Goal: Information Seeking & Learning: Learn about a topic

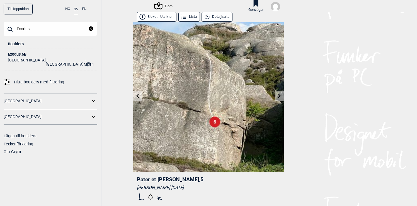
click at [92, 29] on icon "reset" at bounding box center [91, 28] width 4 height 4
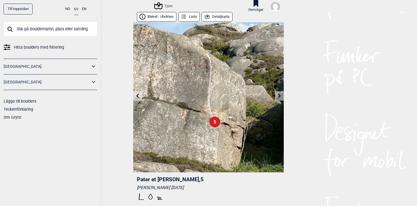
click at [93, 82] on icon at bounding box center [93, 82] width 3 height 2
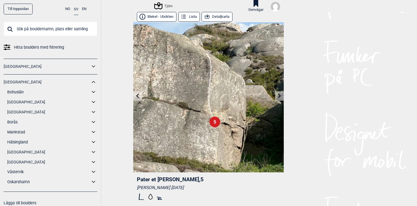
click at [94, 101] on icon at bounding box center [93, 102] width 7 height 8
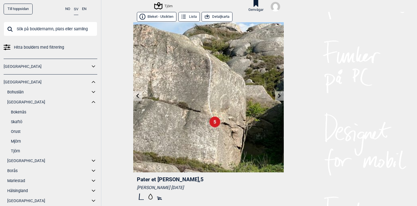
click at [16, 150] on link "Tjörn" at bounding box center [54, 151] width 86 height 8
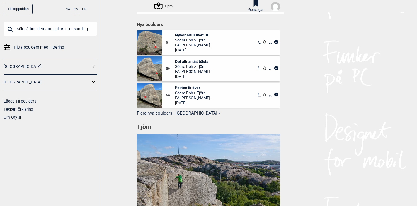
scroll to position [322, 0]
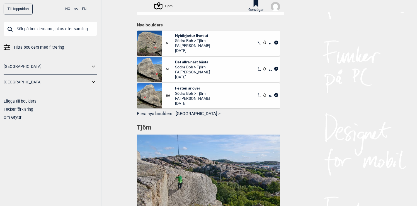
click at [146, 127] on h1 "Tjörn" at bounding box center [208, 128] width 143 height 9
click at [167, 114] on button "Flera nya boulders i [GEOGRAPHIC_DATA] >" at bounding box center [208, 114] width 143 height 9
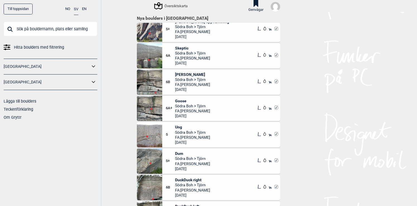
scroll to position [381, 0]
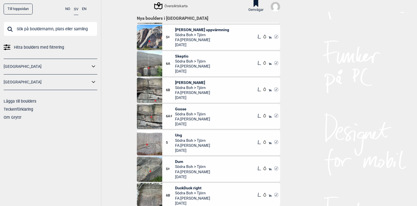
click at [155, 91] on img at bounding box center [149, 90] width 25 height 25
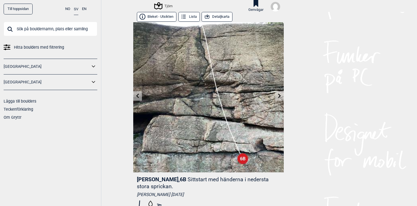
click at [167, 7] on div "Tjörn" at bounding box center [164, 6] width 18 height 7
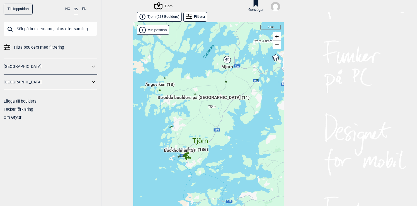
click at [43, 28] on input "text" at bounding box center [51, 29] width 94 height 14
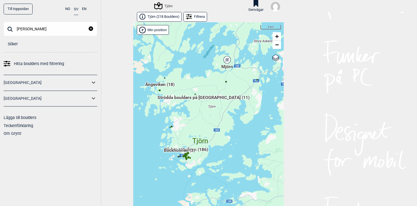
type input "[PERSON_NAME]"
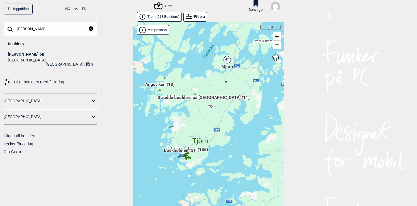
click at [18, 55] on div "[PERSON_NAME] , 6B" at bounding box center [50, 54] width 85 height 4
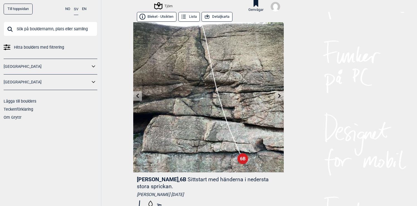
click at [209, 18] on icon at bounding box center [207, 17] width 6 height 6
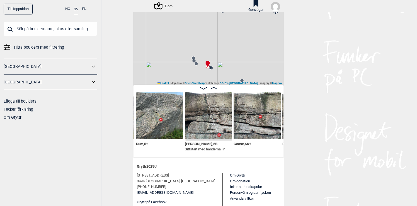
scroll to position [52, 0]
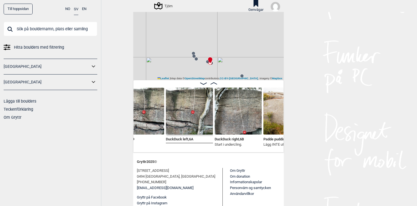
scroll to position [0, 3414]
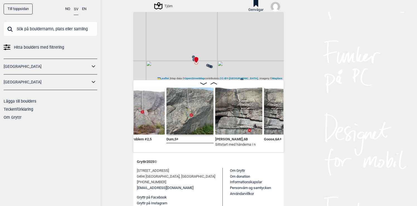
scroll to position [0, 3269]
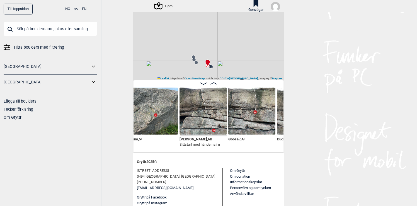
scroll to position [0, 3320]
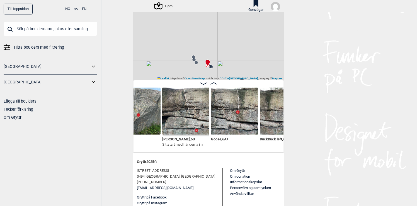
click at [222, 68] on div "Tjörn" at bounding box center [208, 25] width 150 height 110
drag, startPoint x: 229, startPoint y: 62, endPoint x: 218, endPoint y: 33, distance: 31.1
click at [218, 33] on div "Tjörn" at bounding box center [208, 25] width 150 height 110
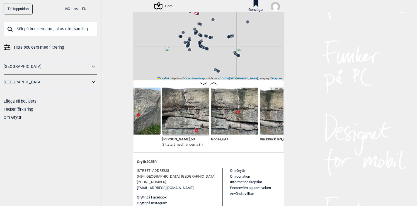
drag, startPoint x: 227, startPoint y: 38, endPoint x: 220, endPoint y: 15, distance: 23.6
click at [220, 15] on div "Tjörn" at bounding box center [208, 25] width 150 height 110
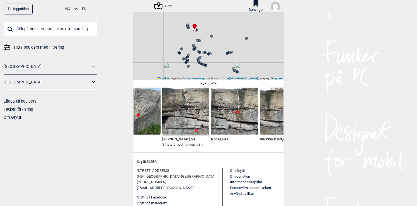
drag, startPoint x: 225, startPoint y: 23, endPoint x: 222, endPoint y: 40, distance: 17.5
click at [222, 40] on div "Tjörn" at bounding box center [208, 25] width 150 height 110
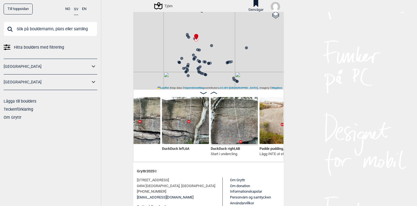
scroll to position [42, 0]
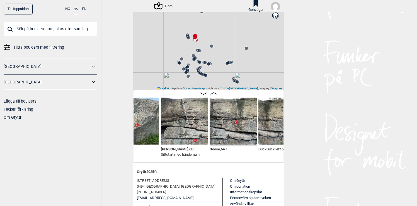
scroll to position [0, 3316]
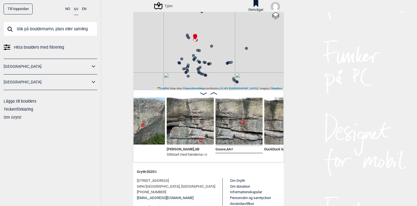
click at [196, 116] on img at bounding box center [190, 121] width 47 height 47
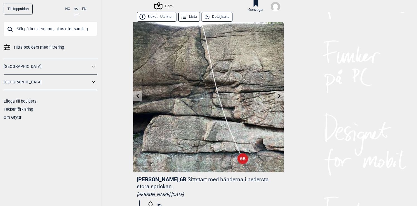
click at [279, 96] on icon at bounding box center [279, 96] width 4 height 4
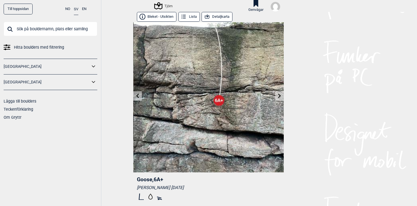
click at [279, 96] on icon at bounding box center [279, 96] width 4 height 4
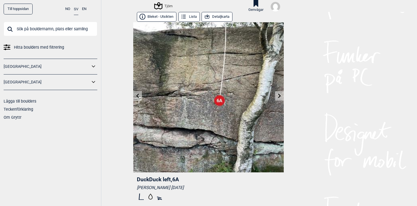
click at [279, 96] on icon at bounding box center [279, 96] width 4 height 4
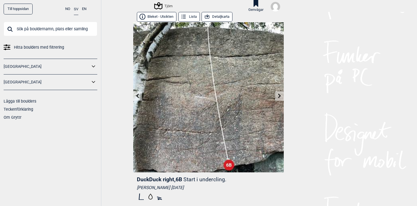
click at [279, 96] on icon at bounding box center [279, 96] width 4 height 4
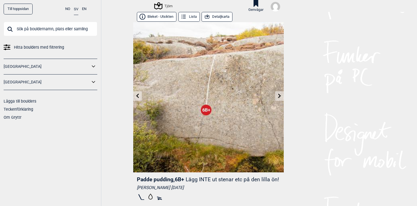
click at [280, 95] on icon at bounding box center [279, 96] width 4 height 4
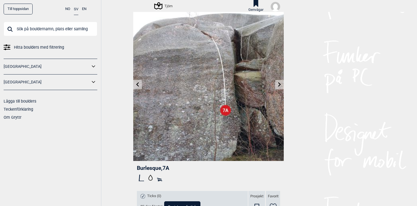
scroll to position [13, 0]
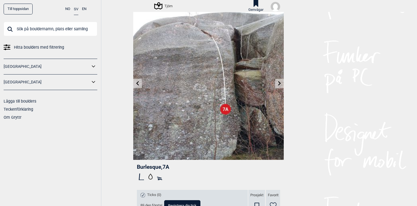
click at [280, 82] on icon at bounding box center [279, 83] width 4 height 4
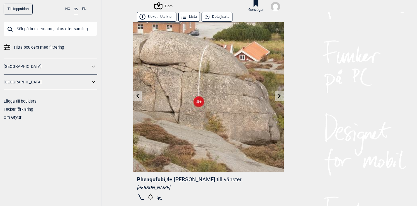
click at [281, 99] on link at bounding box center [279, 96] width 9 height 9
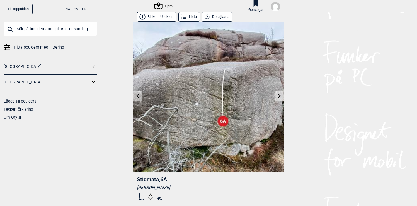
click at [220, 13] on button "Detaljkarta" at bounding box center [216, 17] width 31 height 10
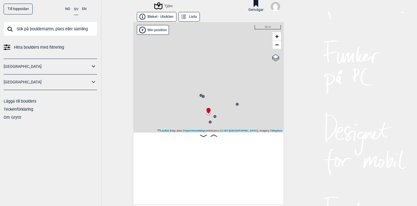
scroll to position [0, 3626]
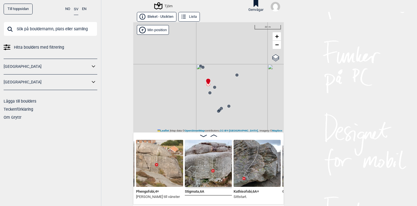
drag, startPoint x: 230, startPoint y: 84, endPoint x: 231, endPoint y: 52, distance: 32.3
click at [231, 52] on div "Tjörn" at bounding box center [208, 77] width 150 height 110
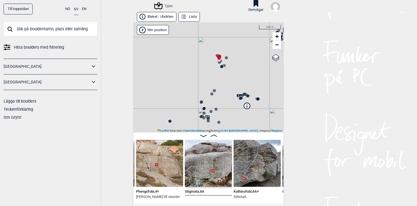
drag, startPoint x: 240, startPoint y: 76, endPoint x: 233, endPoint y: 76, distance: 6.7
click at [233, 76] on div "Tjörn" at bounding box center [208, 77] width 150 height 110
click at [276, 59] on label "Google satellite" at bounding box center [266, 62] width 24 height 6
click at [257, 60] on input "Google satellite" at bounding box center [256, 62] width 4 height 4
radio input "true"
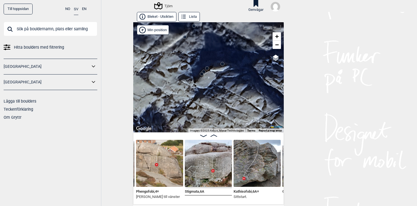
drag, startPoint x: 217, startPoint y: 55, endPoint x: 233, endPoint y: 92, distance: 40.9
click at [224, 66] on circle at bounding box center [222, 64] width 4 height 4
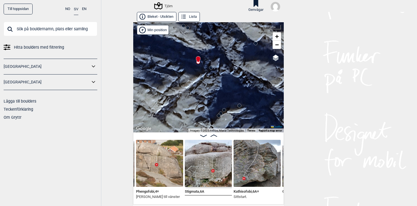
drag, startPoint x: 219, startPoint y: 70, endPoint x: 232, endPoint y: 98, distance: 30.8
click at [232, 98] on div "Tjörn" at bounding box center [208, 77] width 150 height 110
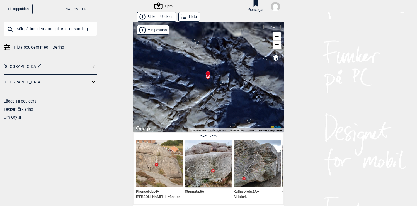
drag, startPoint x: 224, startPoint y: 98, endPoint x: 233, endPoint y: 109, distance: 14.6
click at [233, 109] on div "Tjörn" at bounding box center [208, 77] width 150 height 110
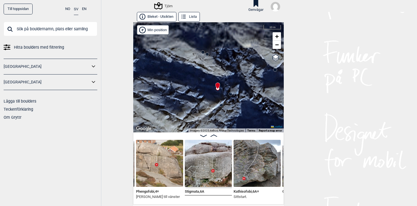
click at [203, 53] on circle at bounding box center [202, 52] width 3 height 3
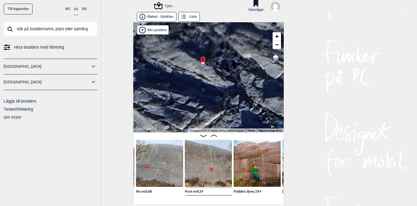
click at [208, 65] on circle at bounding box center [206, 64] width 3 height 3
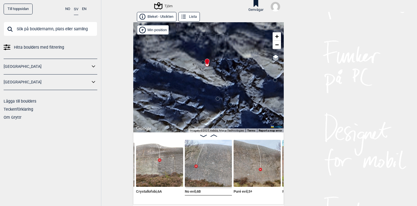
click at [218, 99] on circle at bounding box center [217, 98] width 3 height 3
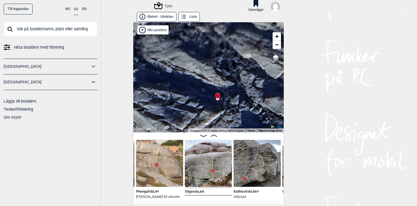
click at [230, 104] on circle at bounding box center [230, 104] width 3 height 3
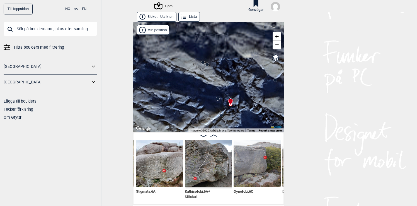
click at [222, 115] on circle at bounding box center [221, 115] width 3 height 3
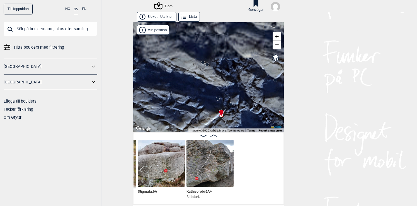
scroll to position [0, 3579]
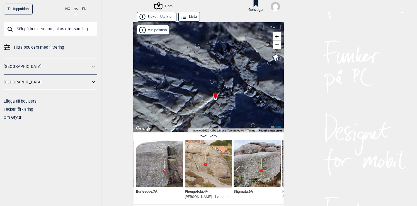
drag, startPoint x: 228, startPoint y: 115, endPoint x: 222, endPoint y: 98, distance: 18.1
click at [222, 98] on div "Tjörn" at bounding box center [208, 77] width 150 height 110
click at [270, 65] on icon at bounding box center [269, 63] width 4 height 4
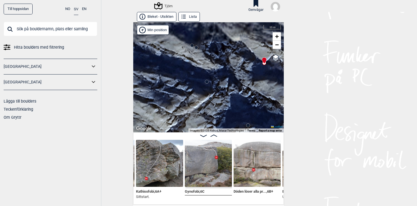
click at [210, 155] on img at bounding box center [208, 163] width 47 height 47
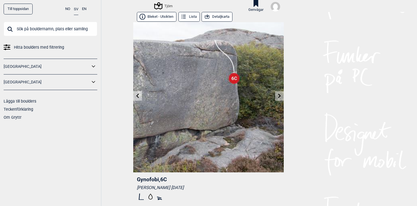
click at [222, 19] on button "Detaljkarta" at bounding box center [216, 17] width 31 height 10
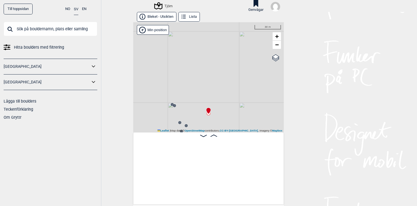
scroll to position [0, 3720]
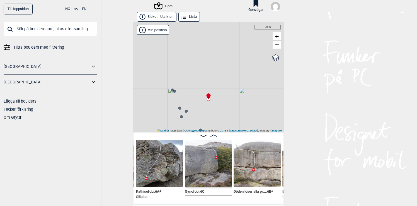
drag, startPoint x: 241, startPoint y: 104, endPoint x: 242, endPoint y: 77, distance: 26.5
click at [242, 77] on div "Tjörn" at bounding box center [208, 77] width 150 height 110
drag, startPoint x: 242, startPoint y: 77, endPoint x: 242, endPoint y: 64, distance: 13.4
click at [242, 64] on div "Tjörn" at bounding box center [208, 77] width 150 height 110
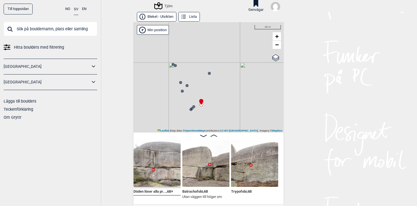
scroll to position [0, 3824]
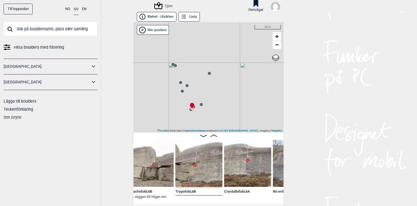
scroll to position [0, 3877]
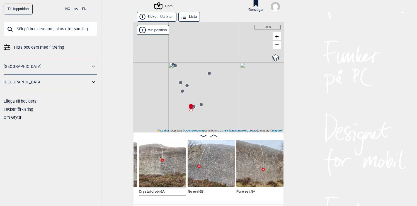
scroll to position [0, 3966]
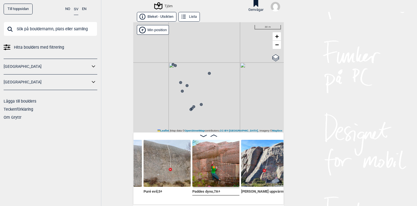
scroll to position [0, 4073]
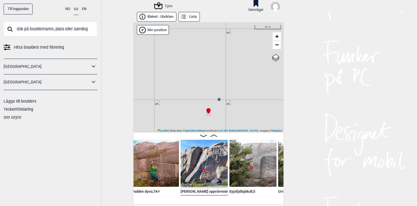
scroll to position [0, 4111]
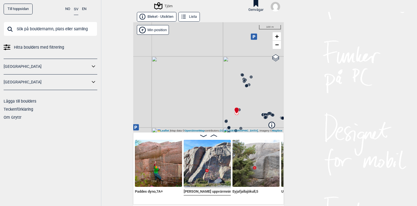
drag, startPoint x: 246, startPoint y: 98, endPoint x: 227, endPoint y: 101, distance: 20.0
click at [227, 101] on div "Tjörn" at bounding box center [208, 77] width 150 height 110
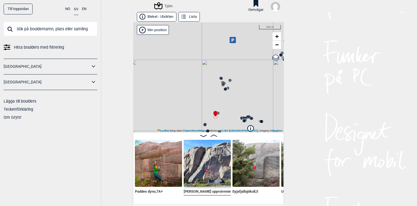
drag, startPoint x: 233, startPoint y: 89, endPoint x: 196, endPoint y: 89, distance: 36.8
click at [196, 89] on div "Tjörn" at bounding box center [208, 77] width 150 height 110
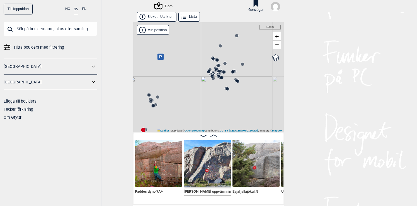
drag, startPoint x: 220, startPoint y: 82, endPoint x: 189, endPoint y: 98, distance: 34.4
click at [189, 98] on div "Tjörn" at bounding box center [208, 77] width 150 height 110
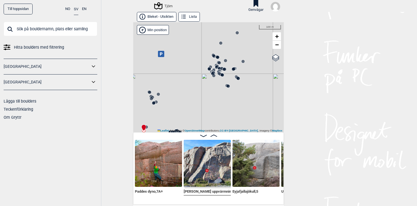
drag, startPoint x: 198, startPoint y: 99, endPoint x: 201, endPoint y: 74, distance: 25.1
click at [201, 74] on div "Tjörn" at bounding box center [208, 77] width 150 height 110
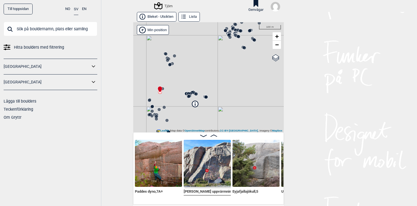
drag, startPoint x: 184, startPoint y: 87, endPoint x: 196, endPoint y: 71, distance: 20.1
click at [196, 71] on div "Tjörn" at bounding box center [208, 77] width 150 height 110
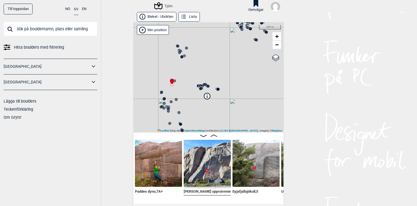
drag, startPoint x: 186, startPoint y: 85, endPoint x: 204, endPoint y: 72, distance: 22.6
click at [204, 72] on div "Tjörn" at bounding box center [208, 77] width 150 height 110
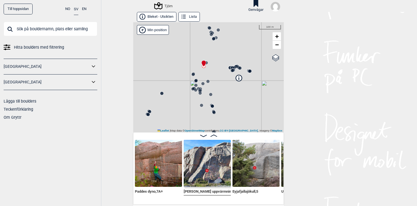
drag, startPoint x: 193, startPoint y: 81, endPoint x: 217, endPoint y: 53, distance: 37.7
click at [217, 53] on div "Tjörn" at bounding box center [208, 77] width 150 height 110
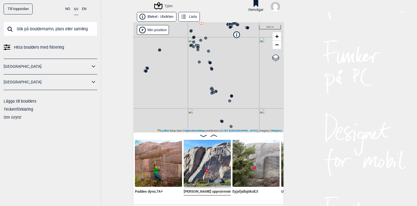
drag, startPoint x: 217, startPoint y: 74, endPoint x: 215, endPoint y: 50, distance: 24.1
click at [215, 50] on div "Tjörn" at bounding box center [208, 77] width 150 height 110
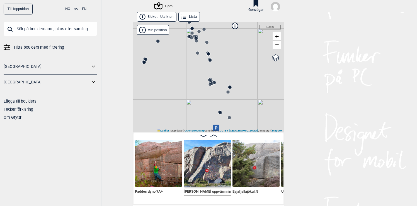
drag, startPoint x: 230, startPoint y: 77, endPoint x: 224, endPoint y: 57, distance: 21.0
click at [224, 57] on div "Tjörn" at bounding box center [208, 77] width 150 height 110
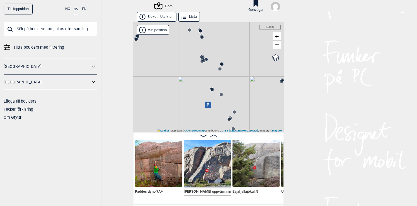
drag, startPoint x: 230, startPoint y: 69, endPoint x: 207, endPoint y: 55, distance: 26.9
click at [207, 55] on div "Tjörn" at bounding box center [208, 77] width 150 height 110
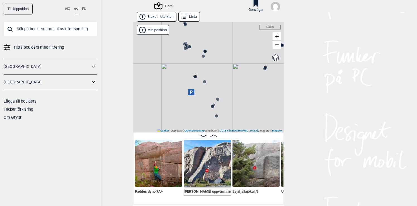
drag, startPoint x: 222, startPoint y: 86, endPoint x: 227, endPoint y: 89, distance: 6.0
click at [227, 89] on div "Tjörn" at bounding box center [208, 77] width 150 height 110
drag, startPoint x: 190, startPoint y: 46, endPoint x: 204, endPoint y: 72, distance: 30.2
click at [204, 72] on div "Tjörn" at bounding box center [208, 77] width 150 height 110
drag, startPoint x: 204, startPoint y: 59, endPoint x: 217, endPoint y: 95, distance: 39.0
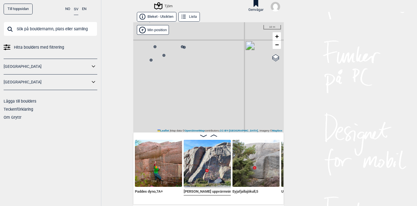
click at [216, 94] on div "Tjörn" at bounding box center [208, 77] width 150 height 110
drag, startPoint x: 211, startPoint y: 77, endPoint x: 228, endPoint y: 90, distance: 21.4
click at [227, 90] on div "Tjörn" at bounding box center [208, 77] width 150 height 110
drag, startPoint x: 220, startPoint y: 88, endPoint x: 186, endPoint y: 47, distance: 53.4
click at [186, 48] on div "Tjörn" at bounding box center [208, 77] width 150 height 110
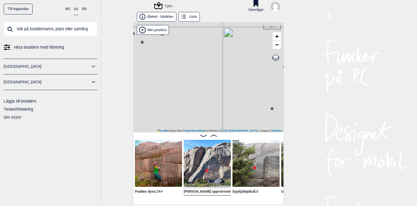
drag, startPoint x: 218, startPoint y: 63, endPoint x: 203, endPoint y: 55, distance: 17.0
click at [203, 55] on div "Tjörn" at bounding box center [208, 77] width 150 height 110
